Goal: Task Accomplishment & Management: Use online tool/utility

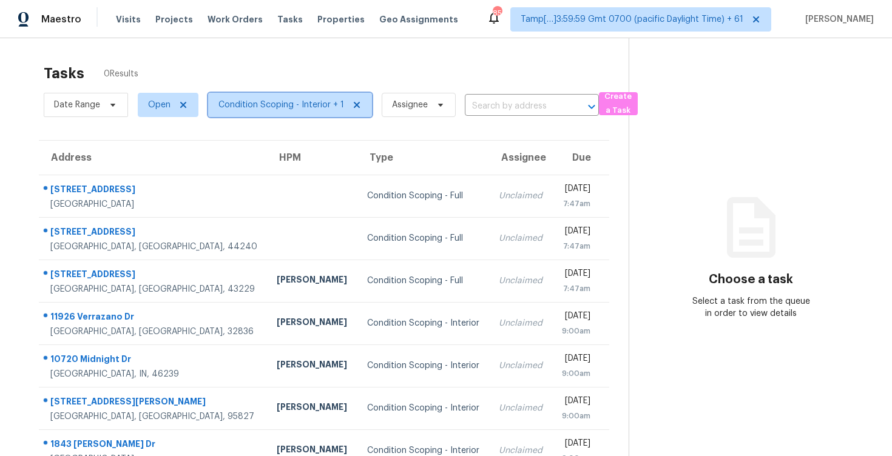
click at [232, 104] on span "Condition Scoping - Interior + 1" at bounding box center [282, 105] width 126 height 12
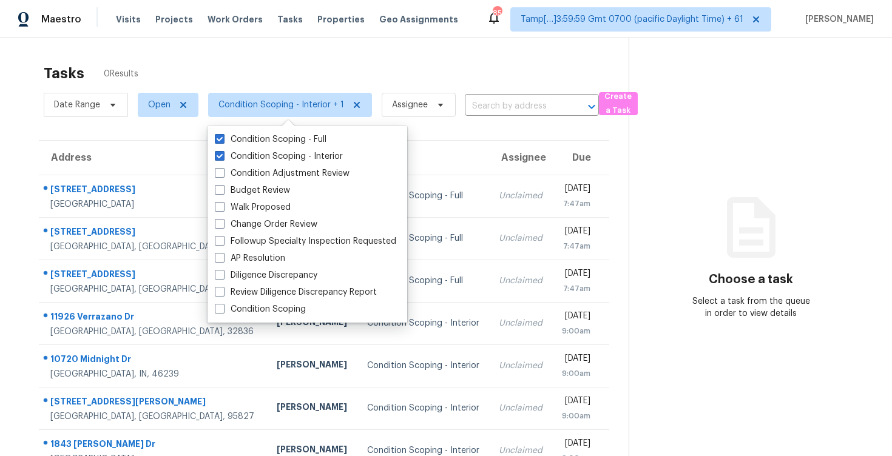
click at [263, 71] on div "Tasks 0 Results" at bounding box center [336, 74] width 585 height 32
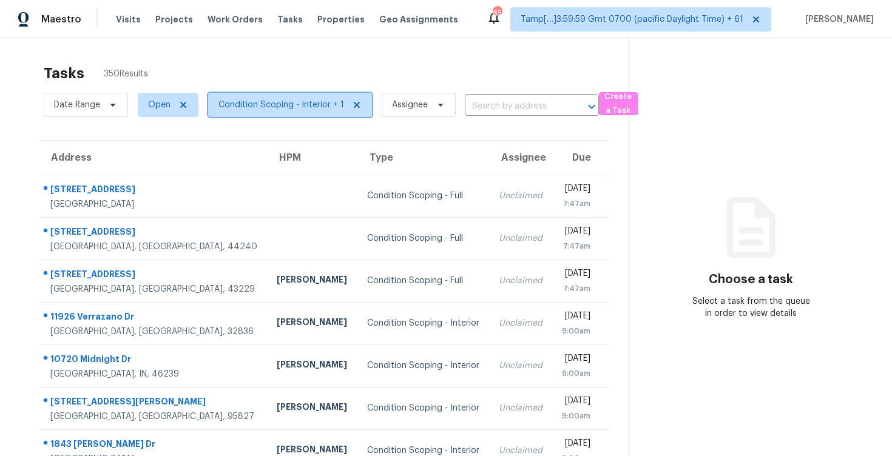
click at [288, 99] on span "Condition Scoping - Interior + 1" at bounding box center [282, 105] width 126 height 12
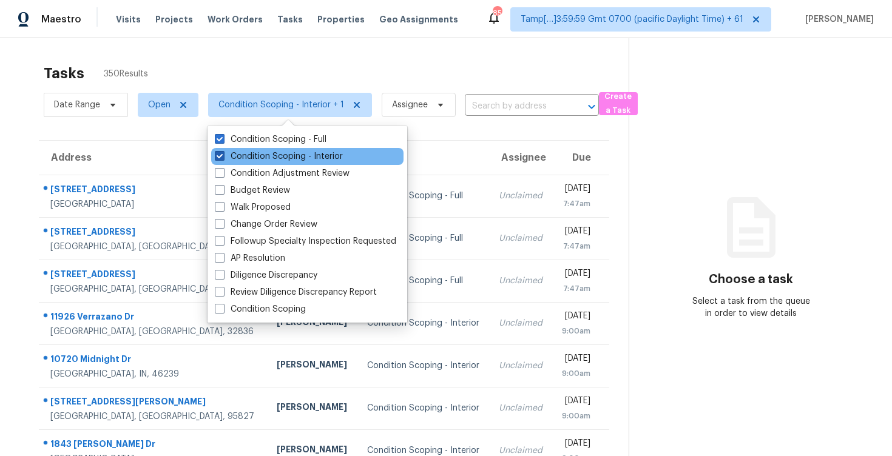
click at [296, 158] on label "Condition Scoping - Interior" at bounding box center [279, 157] width 128 height 12
click at [223, 158] on input "Condition Scoping - Interior" at bounding box center [219, 155] width 8 height 8
checkbox input "false"
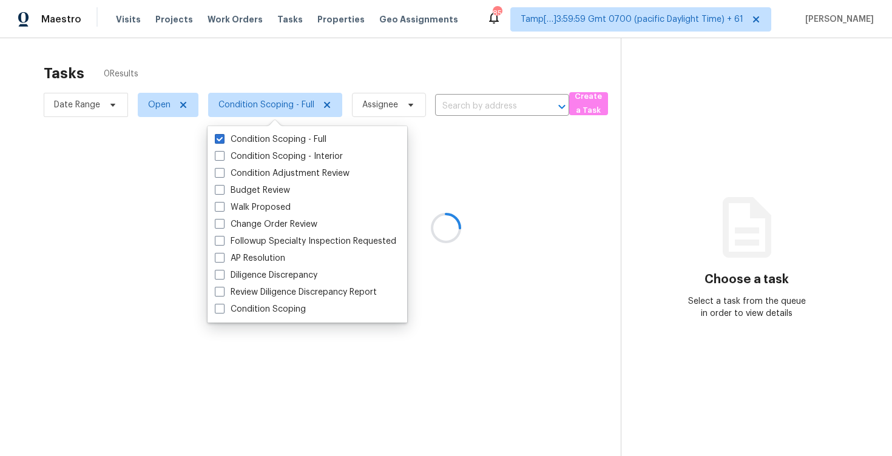
click at [287, 84] on div at bounding box center [446, 228] width 892 height 456
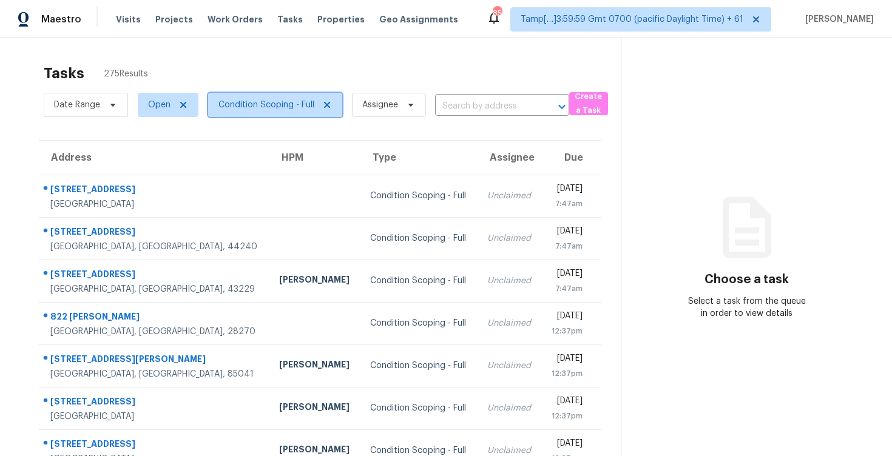
click at [286, 112] on span "Condition Scoping - Full" at bounding box center [275, 105] width 134 height 24
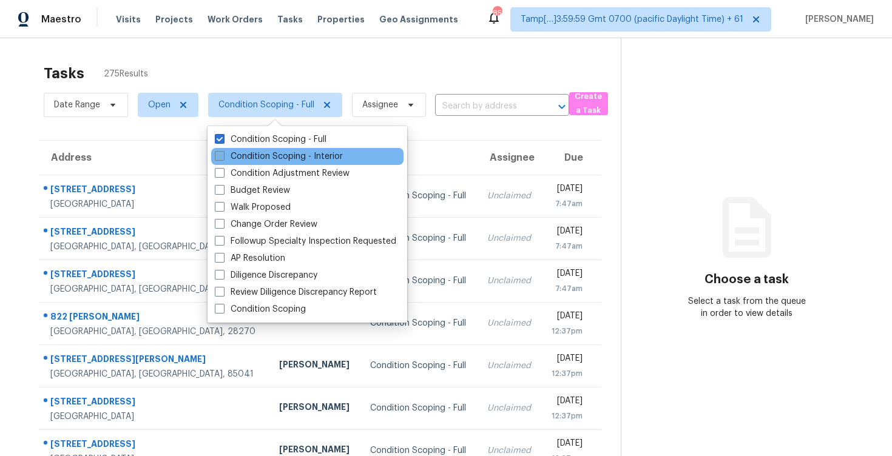
click at [271, 158] on label "Condition Scoping - Interior" at bounding box center [279, 157] width 128 height 12
click at [223, 158] on input "Condition Scoping - Interior" at bounding box center [219, 155] width 8 height 8
checkbox input "true"
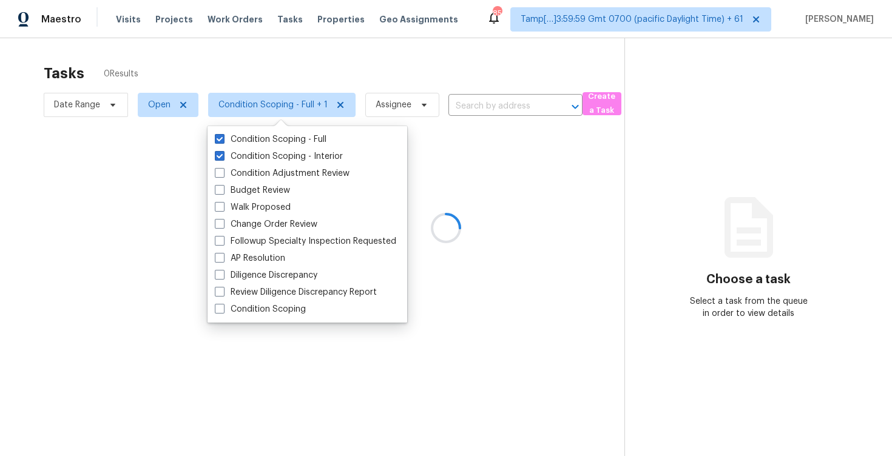
click at [265, 82] on div at bounding box center [446, 228] width 892 height 456
